Goal: Task Accomplishment & Management: Manage account settings

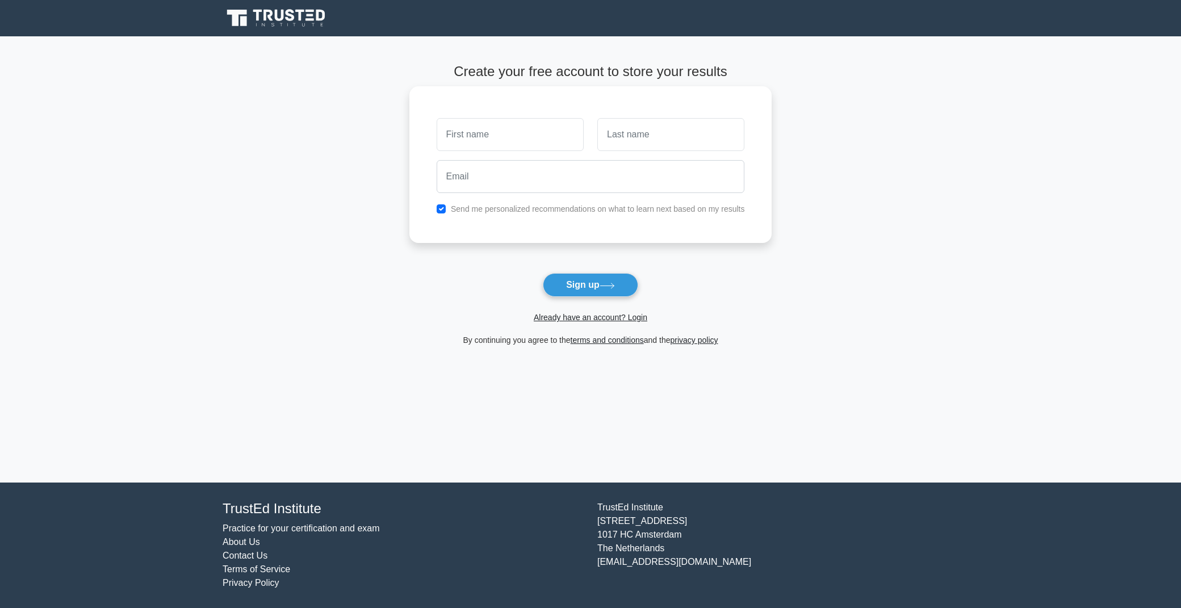
click at [495, 132] on input "text" at bounding box center [510, 134] width 147 height 33
type input "[PERSON_NAME]"
click at [634, 139] on input "text" at bounding box center [670, 134] width 147 height 33
type input "Magxaka"
click at [549, 179] on input "email" at bounding box center [591, 176] width 308 height 33
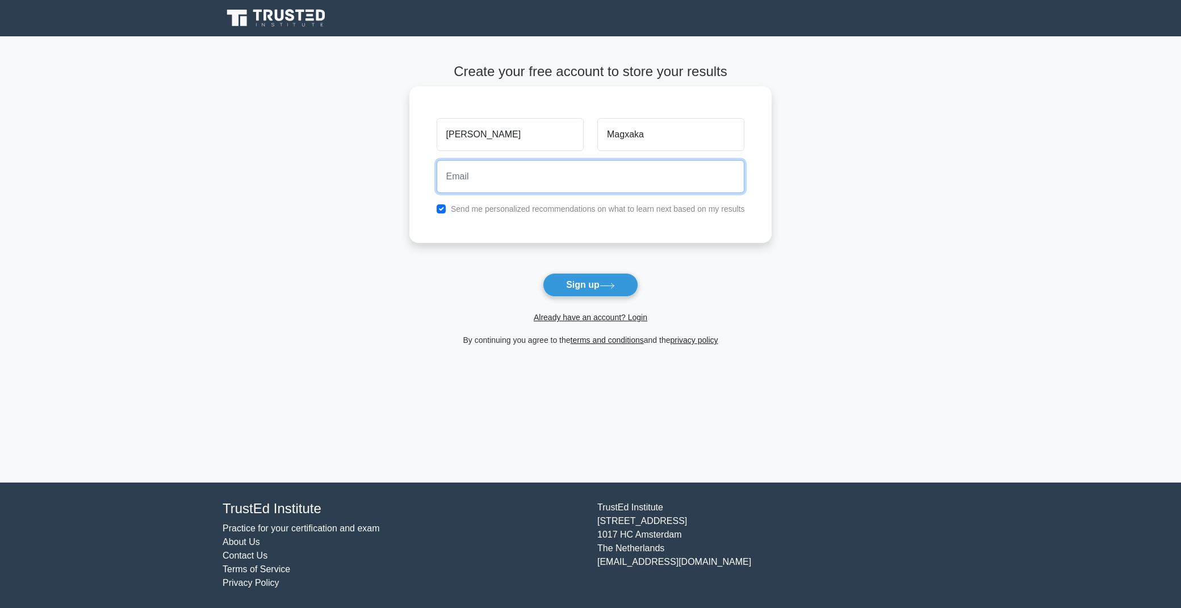
type input "magxakaedmund93@gmail.com"
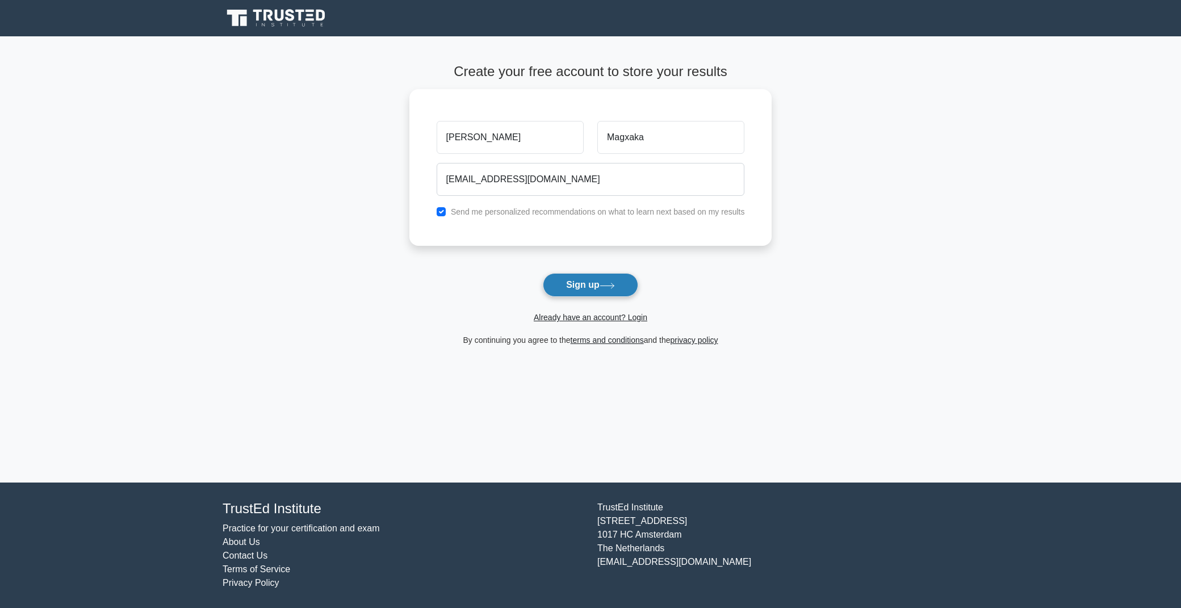
click at [583, 286] on button "Sign up" at bounding box center [590, 285] width 95 height 24
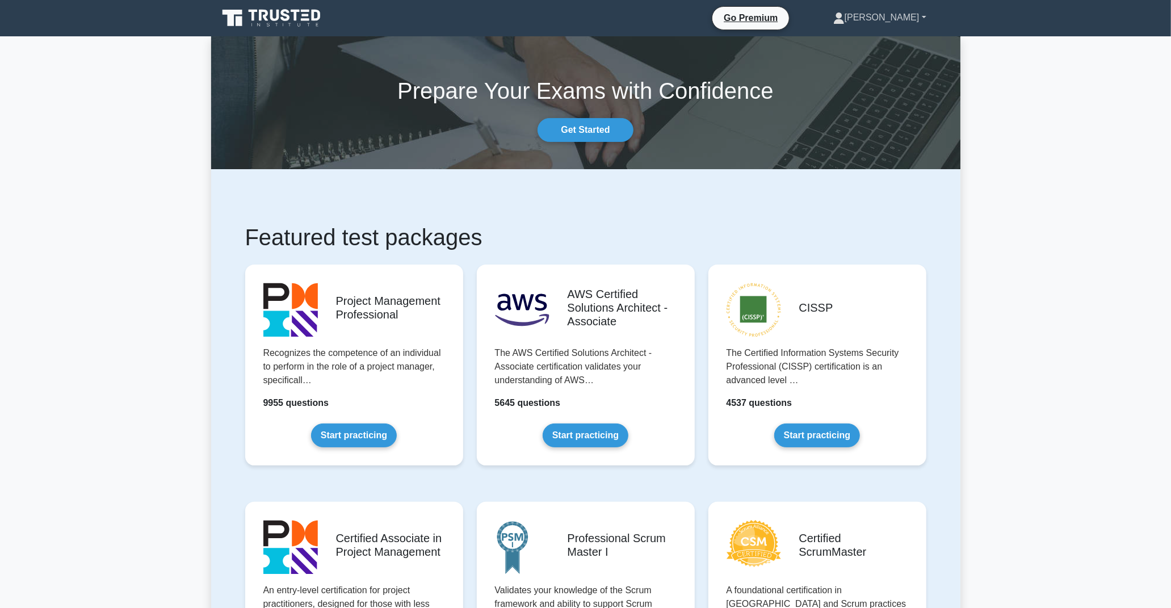
click at [902, 21] on link "[PERSON_NAME]" at bounding box center [880, 17] width 148 height 23
click at [578, 131] on link "Get Started" at bounding box center [585, 130] width 95 height 24
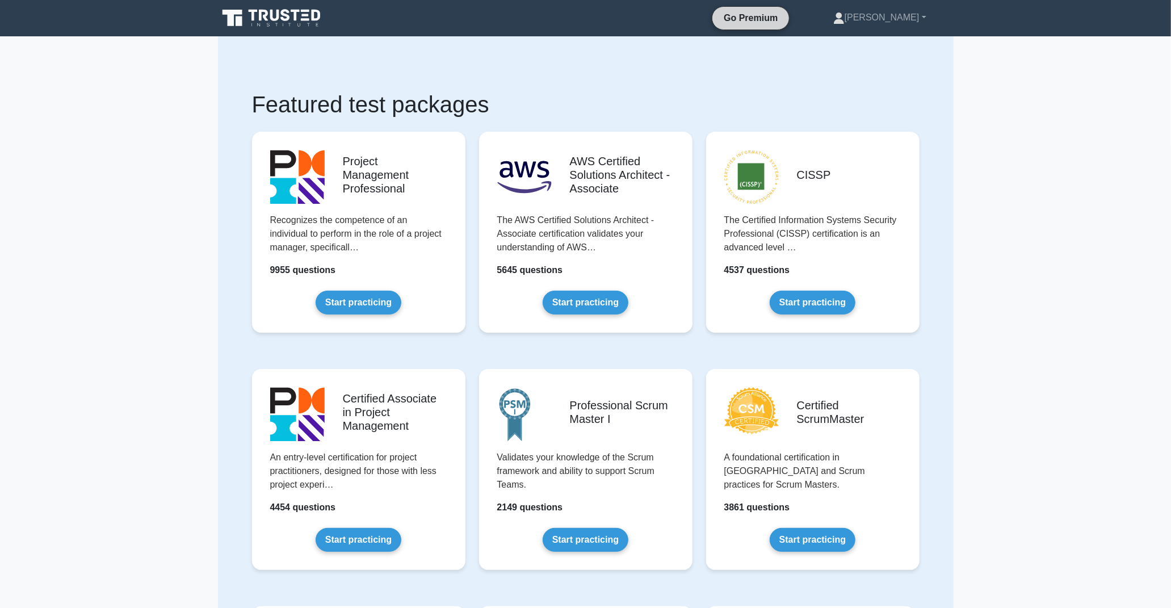
click at [785, 23] on link "Go Premium" at bounding box center [751, 18] width 68 height 14
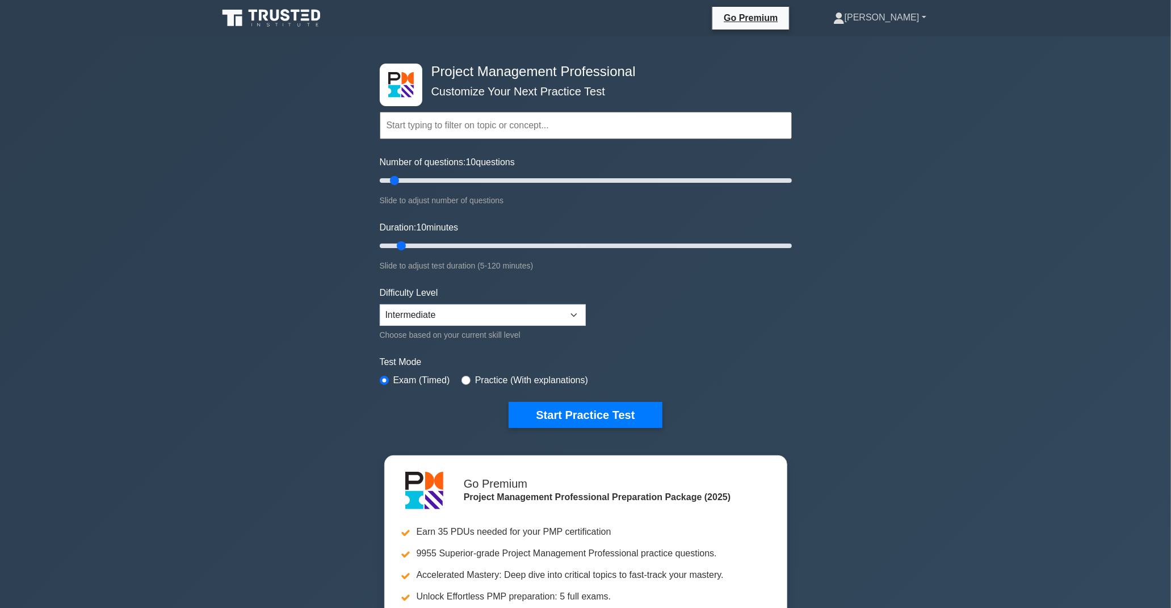
click at [924, 21] on link "[PERSON_NAME]" at bounding box center [880, 17] width 148 height 23
click at [864, 64] on link "Settings" at bounding box center [852, 62] width 90 height 18
